Goal: Information Seeking & Learning: Learn about a topic

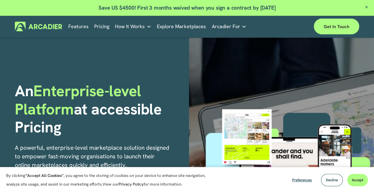
click at [82, 27] on link "Features" at bounding box center [78, 27] width 20 height 10
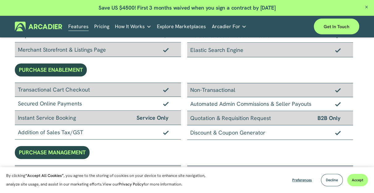
scroll to position [146, 0]
click at [331, 178] on span "Decline" at bounding box center [332, 179] width 12 height 5
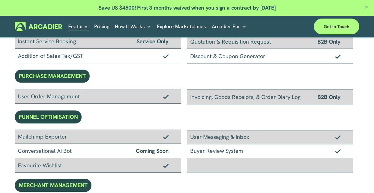
scroll to position [213, 0]
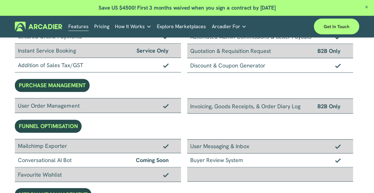
click at [47, 25] on img at bounding box center [38, 27] width 47 height 10
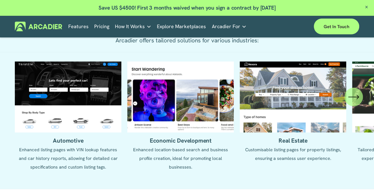
scroll to position [526, 0]
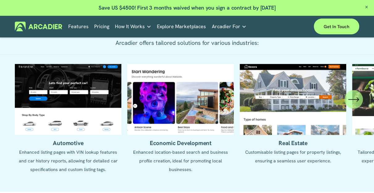
click at [161, 157] on ul "Automotive Enhanced listing pages with VIN lookup features and car history repo…" at bounding box center [187, 123] width 344 height 119
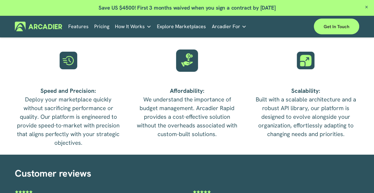
scroll to position [1269, 0]
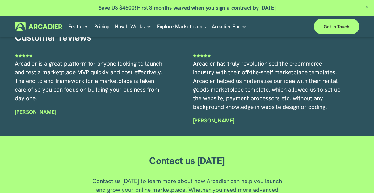
click at [97, 27] on link "Pricing" at bounding box center [101, 27] width 15 height 10
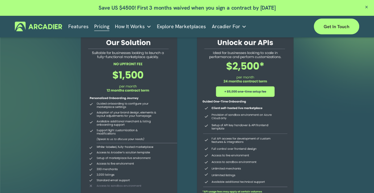
scroll to position [56, 0]
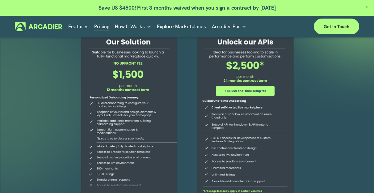
click at [73, 28] on link "Features" at bounding box center [78, 27] width 20 height 10
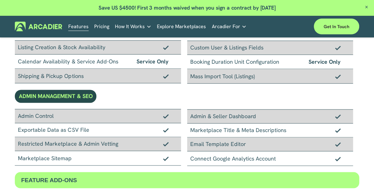
scroll to position [379, 0]
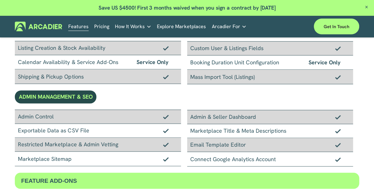
click at [42, 28] on img at bounding box center [38, 27] width 47 height 10
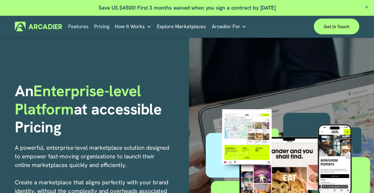
click at [102, 26] on link "Pricing" at bounding box center [101, 27] width 15 height 10
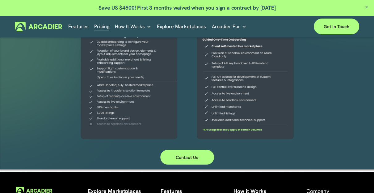
scroll to position [166, 0]
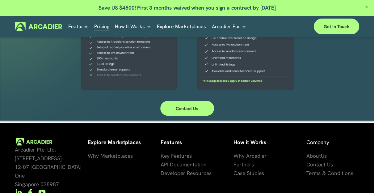
click at [169, 159] on span "Key Features" at bounding box center [176, 155] width 31 height 7
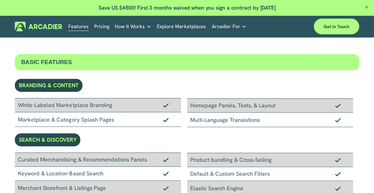
scroll to position [134, 0]
